Goal: Register for event/course

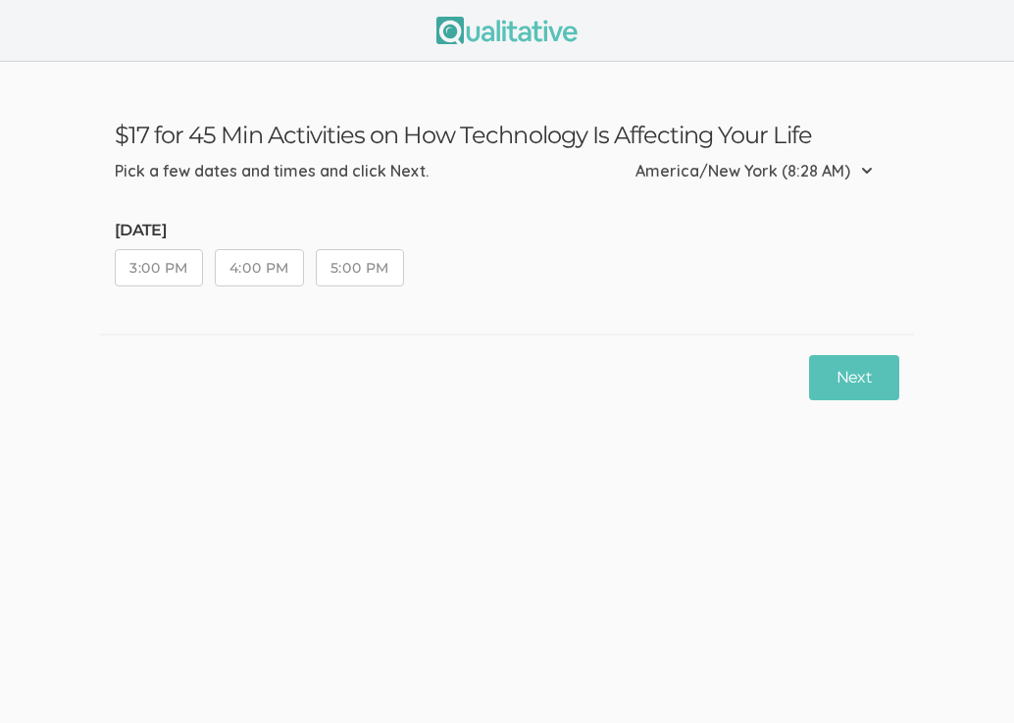
click at [396, 260] on button "5:00 PM" at bounding box center [360, 267] width 88 height 37
click at [861, 370] on button "Next" at bounding box center [854, 378] width 90 height 46
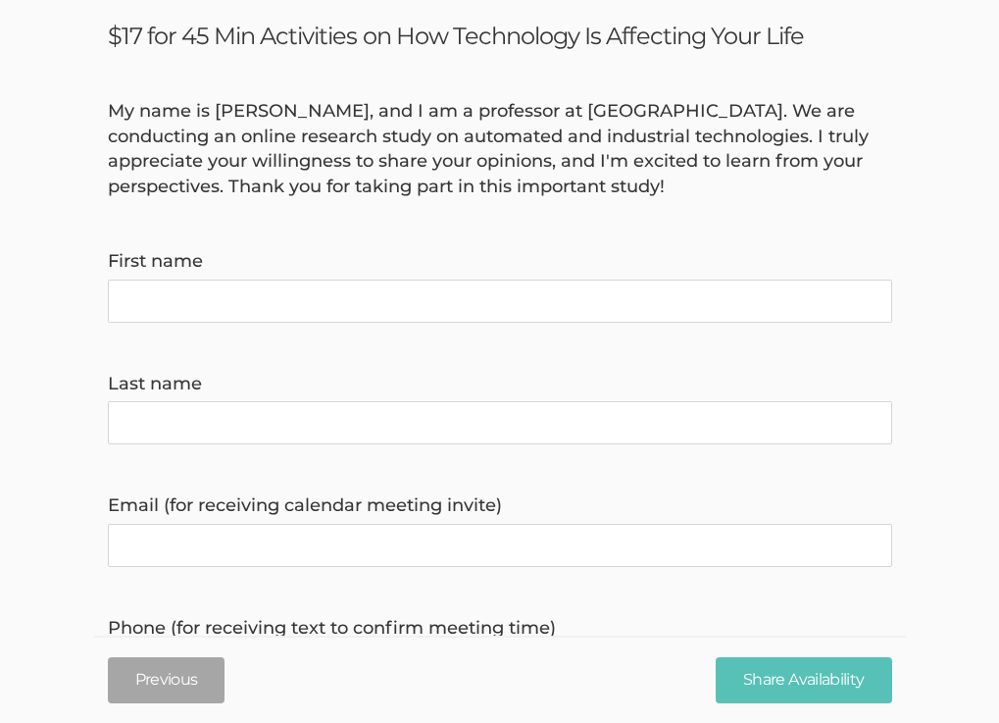
scroll to position [101, 0]
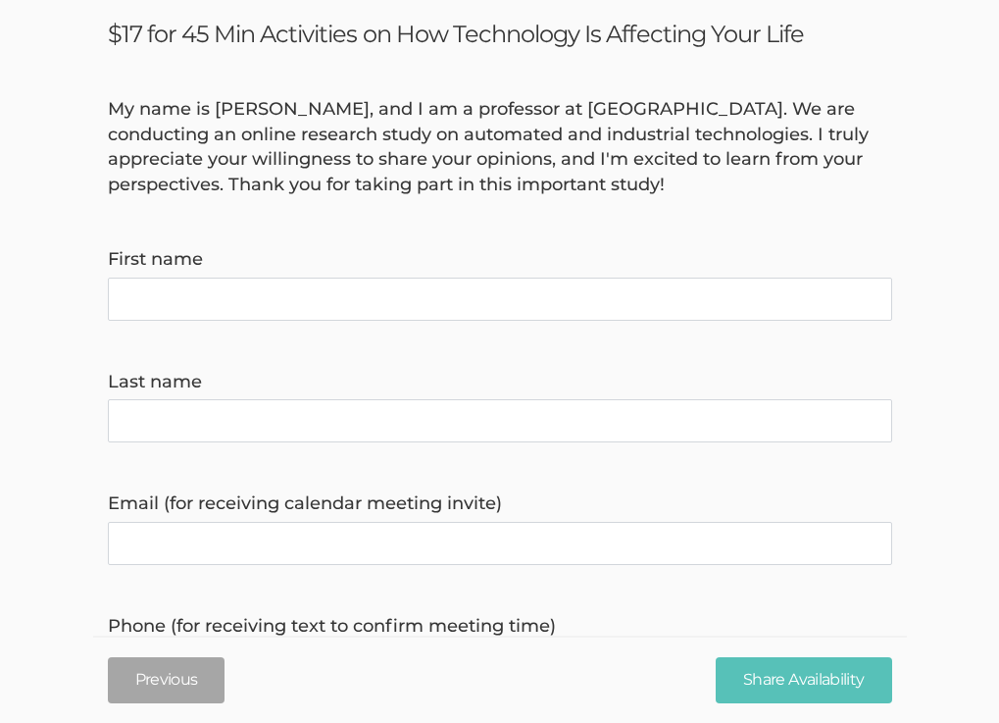
click at [313, 553] on invite\) "Email (for receiving calendar meeting invite)" at bounding box center [500, 543] width 784 height 43
paste invite\) "[EMAIL_ADDRESS][DOMAIN_NAME]"
type invite\) "[EMAIL_ADDRESS][DOMAIN_NAME]"
click at [163, 300] on name "First name" at bounding box center [500, 298] width 784 height 43
type name "Victony"
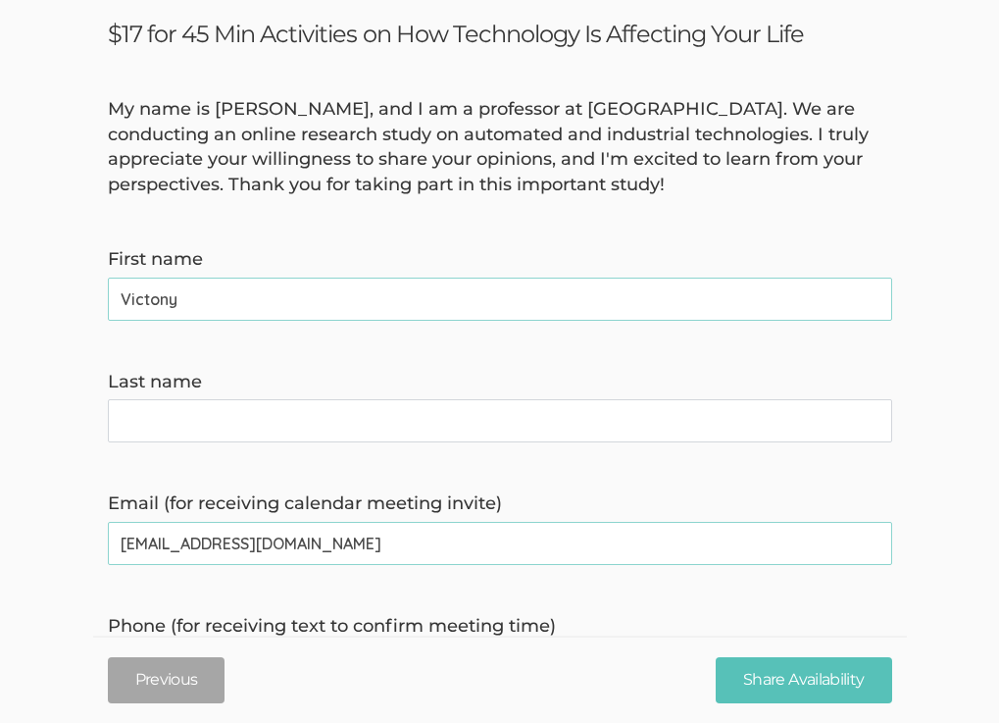
click at [162, 430] on name "Last name" at bounding box center [500, 420] width 784 height 43
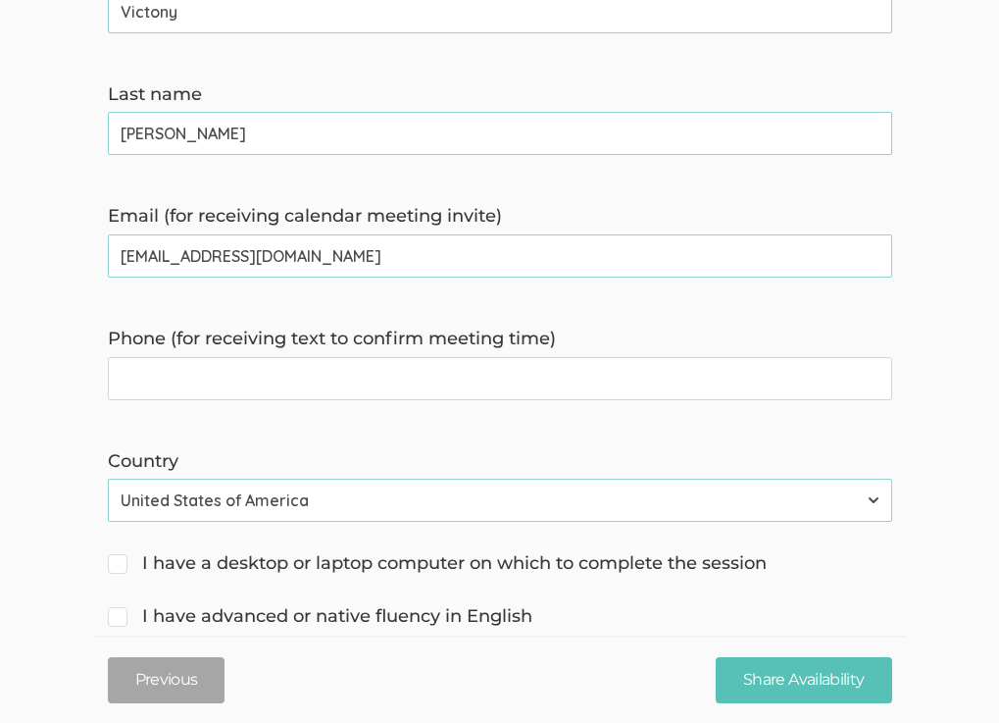
scroll to position [421, 0]
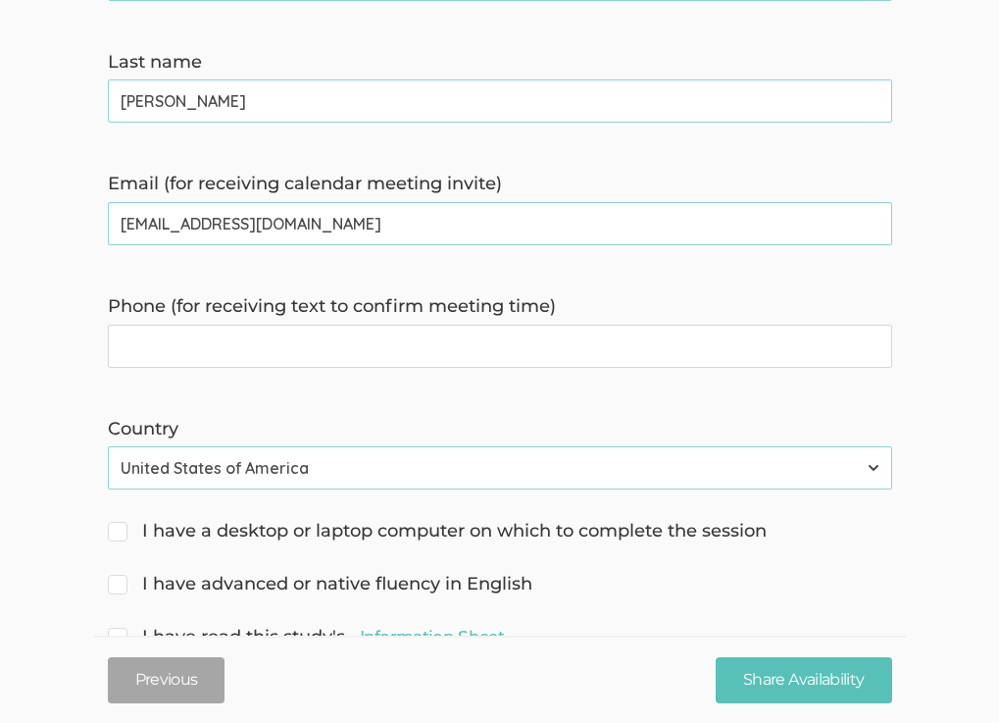
type name "[PERSON_NAME]"
click at [361, 352] on time\) "Phone (for receiving text to confirm meeting time)" at bounding box center [500, 346] width 784 height 43
type time\) "5055756200"
click at [125, 525] on span "I have a desktop or laptop computer on which to complete the session" at bounding box center [437, 531] width 659 height 25
click at [121, 525] on input "I have a desktop or laptop computer on which to complete the session" at bounding box center [114, 529] width 13 height 13
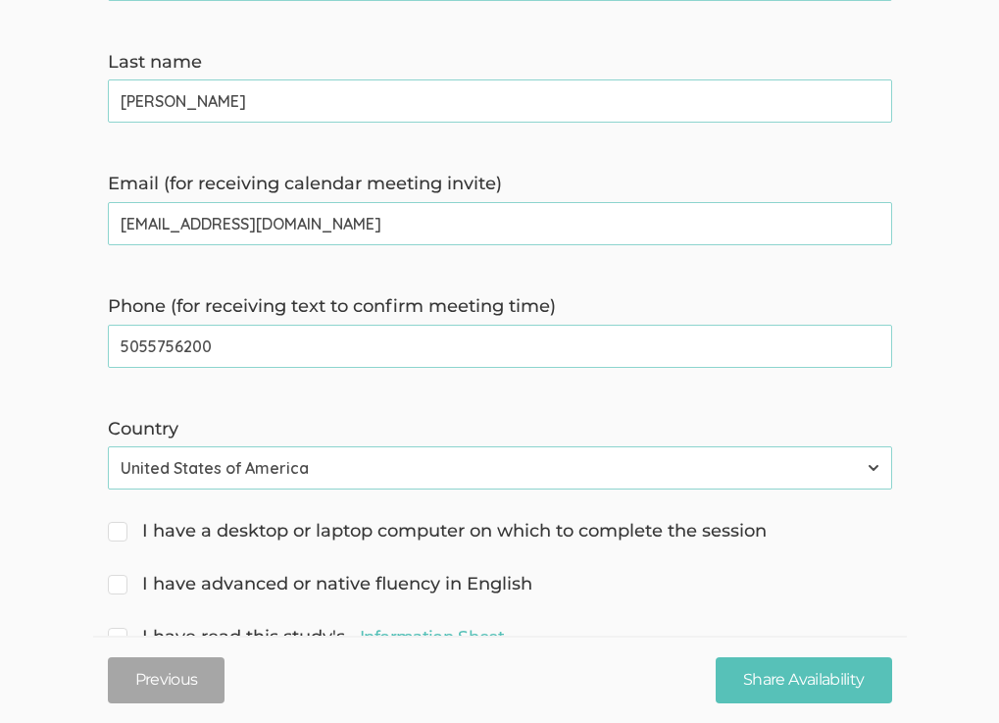
checkbox input "true"
click at [114, 571] on form "My name is [PERSON_NAME], and I am a professor at [GEOGRAPHIC_DATA]. We are con…" at bounding box center [499, 252] width 999 height 950
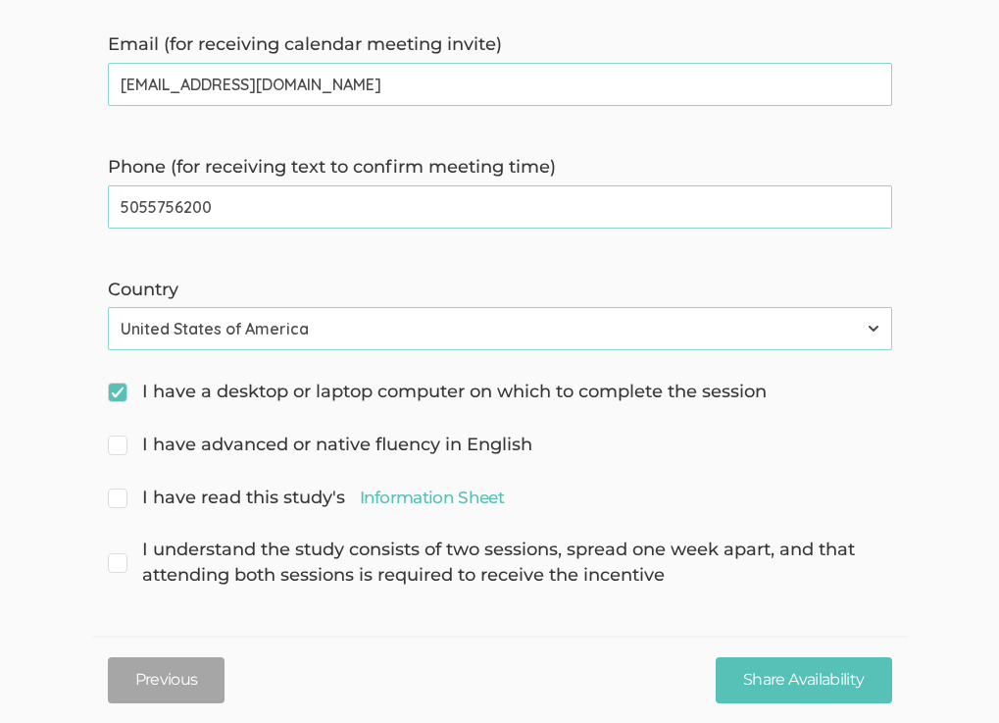
scroll to position [562, 0]
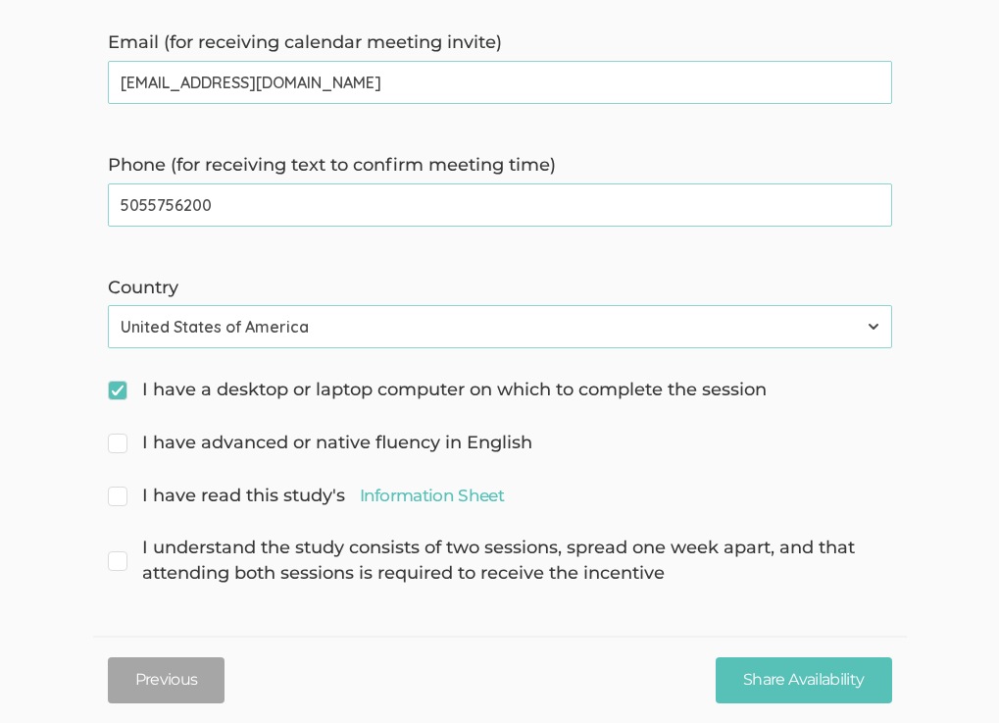
click at [119, 443] on input "I have advanced or native fluency in English" at bounding box center [114, 440] width 13 height 13
checkbox input "true"
click at [123, 497] on span "I have read this study's Information Sheet" at bounding box center [306, 495] width 396 height 25
click at [121, 497] on input "I have read this study's Information Sheet" at bounding box center [114, 493] width 13 height 13
checkbox input "true"
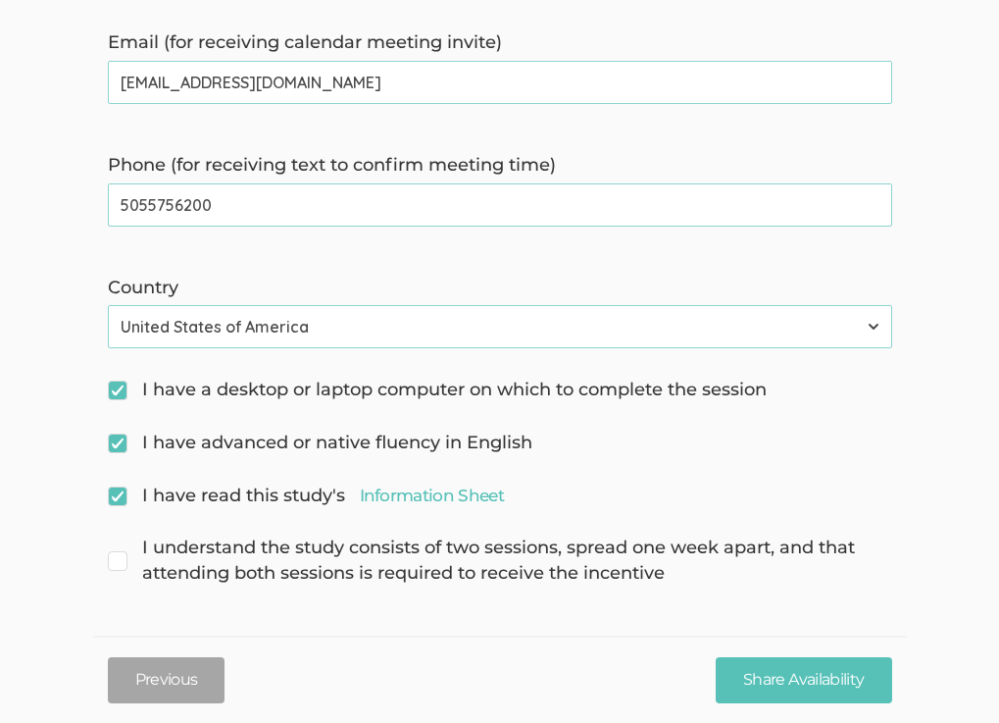
click at [122, 565] on span "I understand the study consists of two sessions, spread one week apart, and tha…" at bounding box center [500, 560] width 784 height 50
click at [121, 552] on input "I understand the study consists of two sessions, spread one week apart, and tha…" at bounding box center [114, 545] width 13 height 13
checkbox input "true"
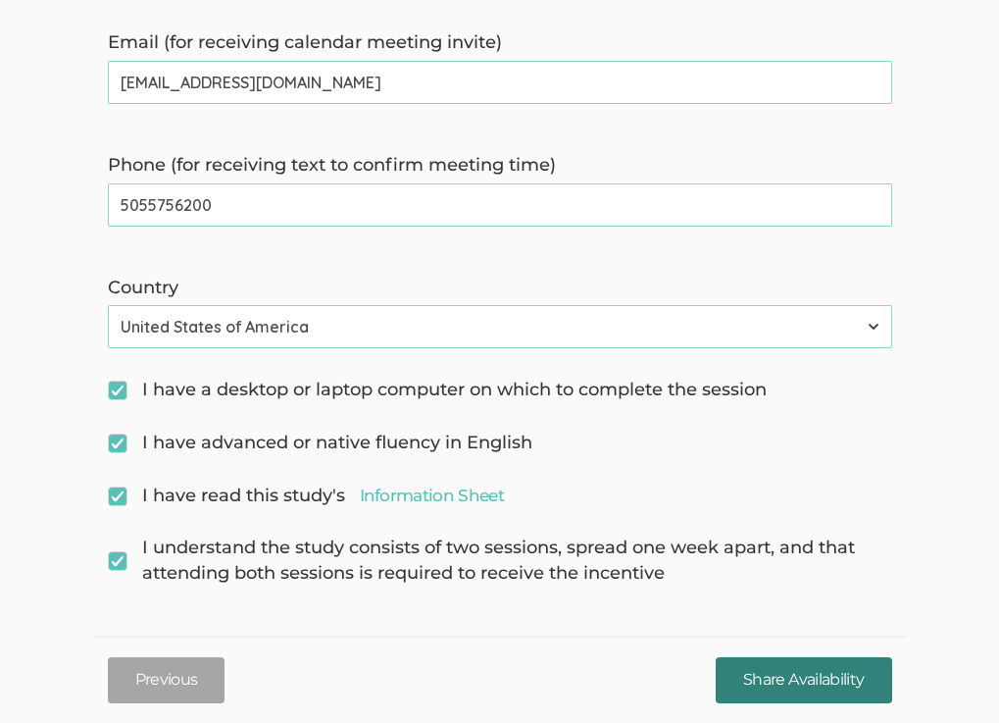
click at [736, 680] on input "Share Availability" at bounding box center [804, 680] width 176 height 46
click at [747, 677] on input "Share Availability" at bounding box center [804, 680] width 176 height 46
